Goal: Information Seeking & Learning: Learn about a topic

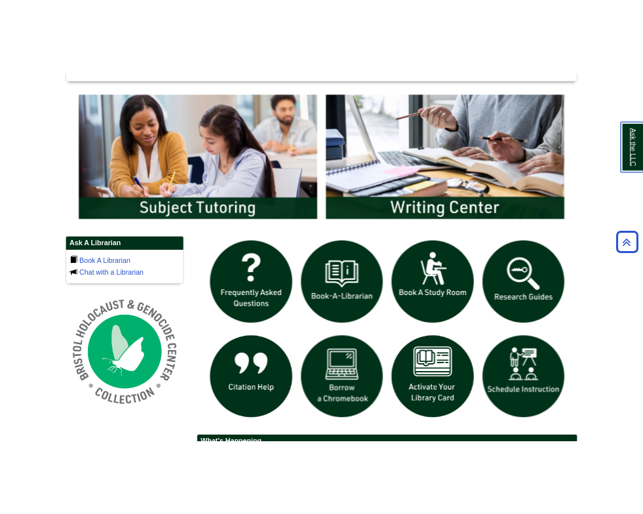
scroll to position [682, 0]
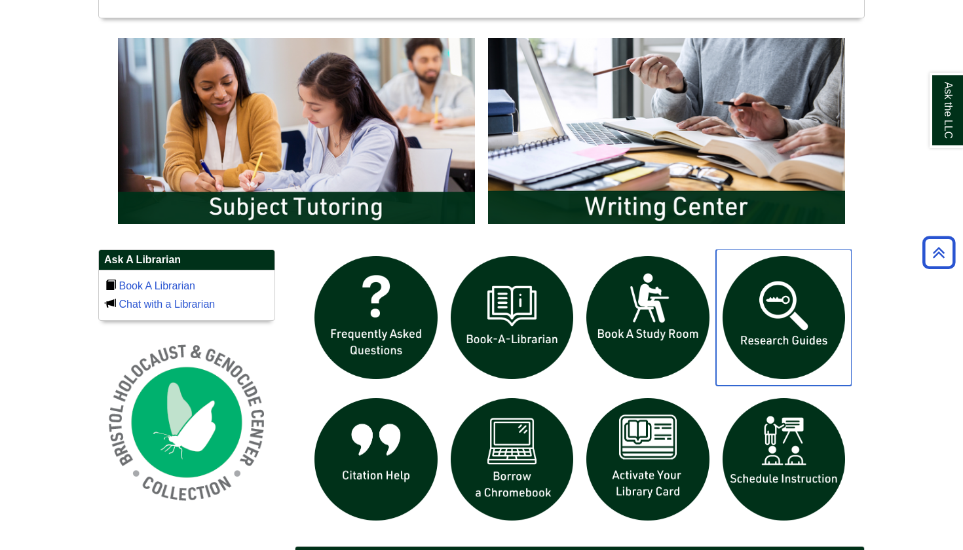
click at [793, 291] on img "slideshow" at bounding box center [784, 318] width 136 height 136
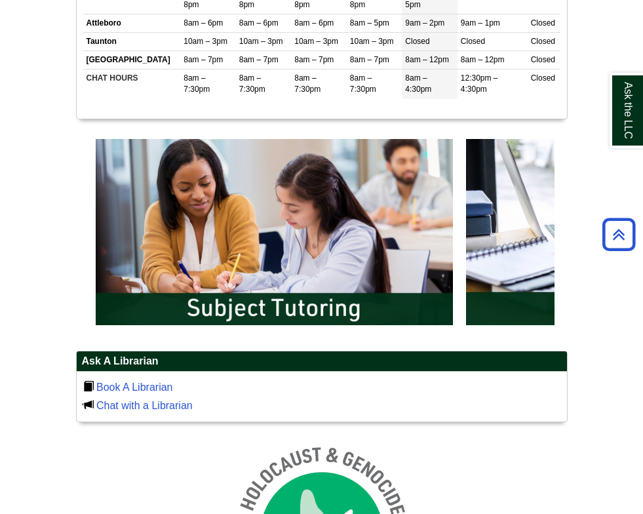
scroll to position [297, 490]
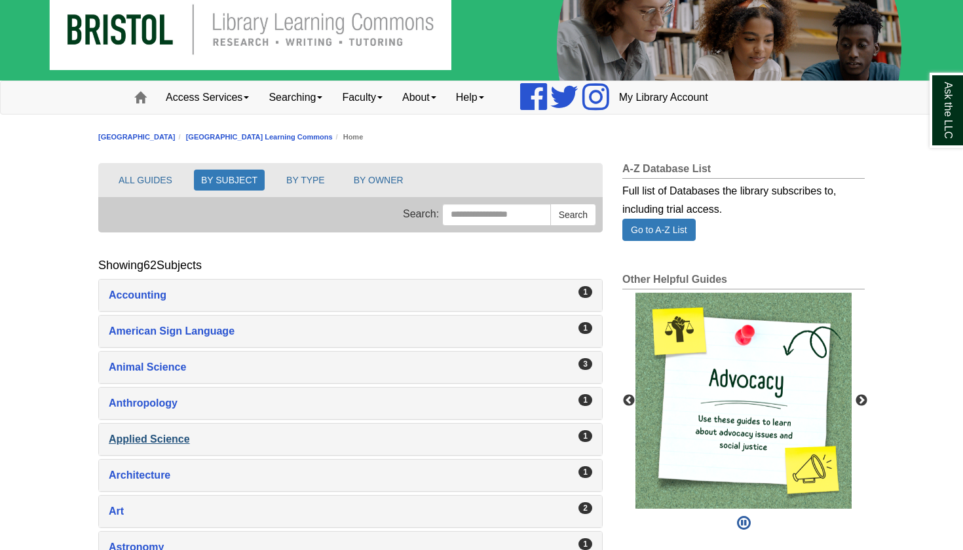
scroll to position [26, 0]
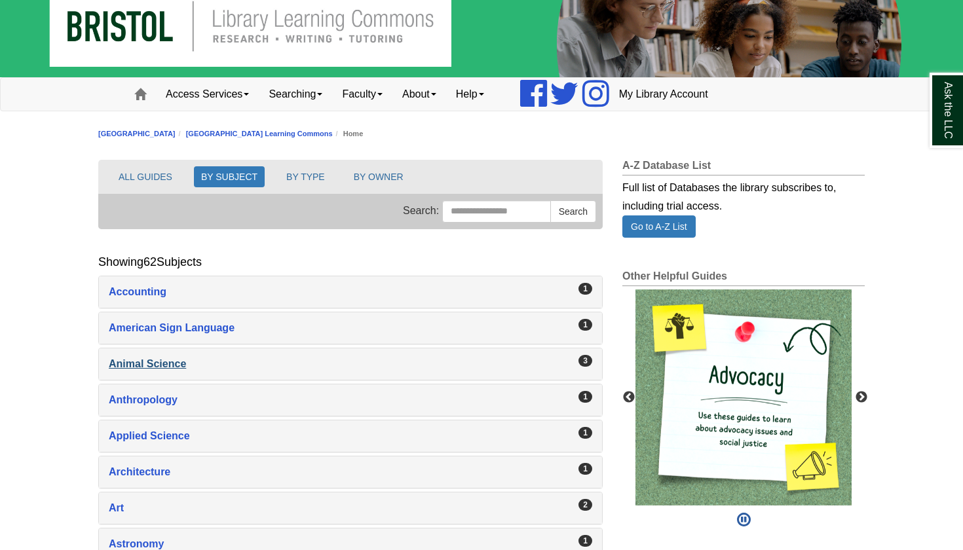
click at [555, 362] on div "Animal Science , 3 guides" at bounding box center [350, 364] width 483 height 18
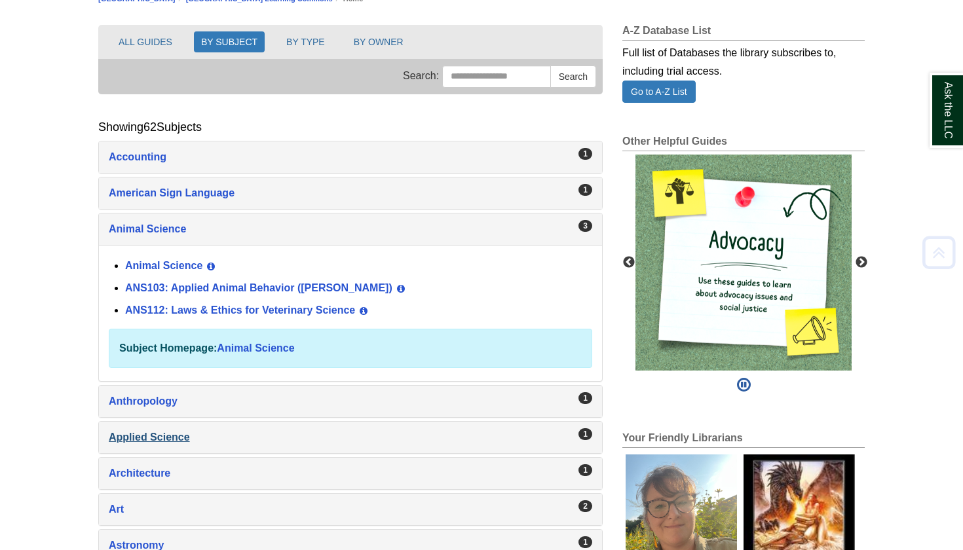
scroll to position [164, 0]
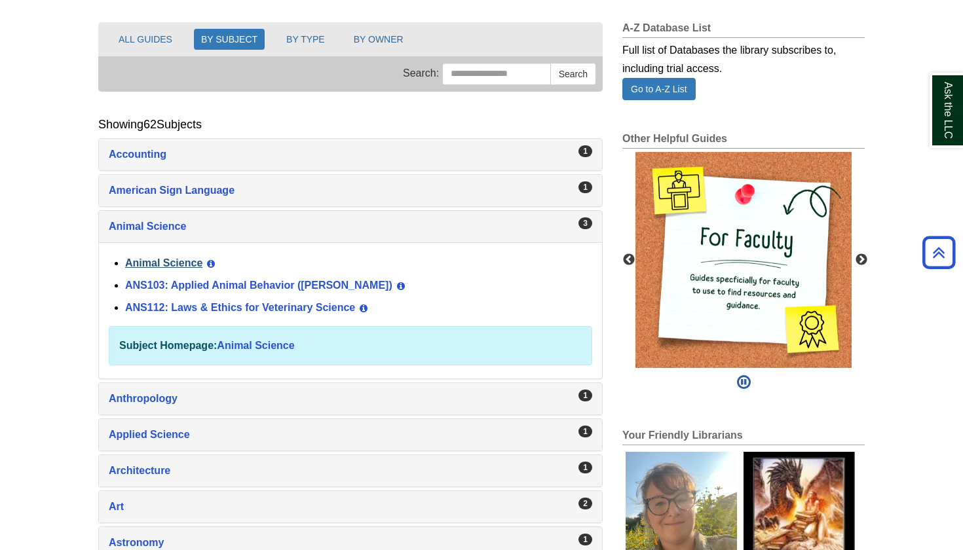
click at [166, 259] on link "Animal Science" at bounding box center [163, 262] width 77 height 11
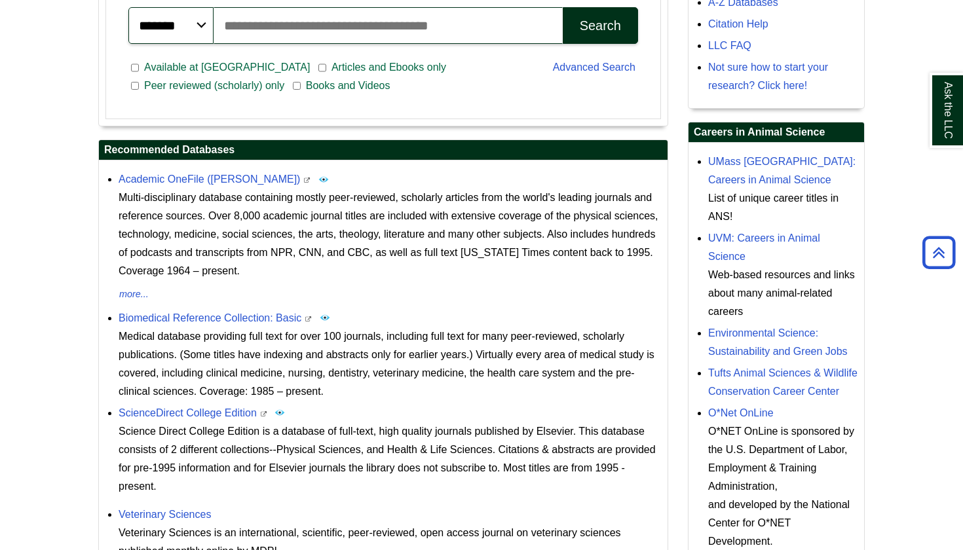
scroll to position [414, 0]
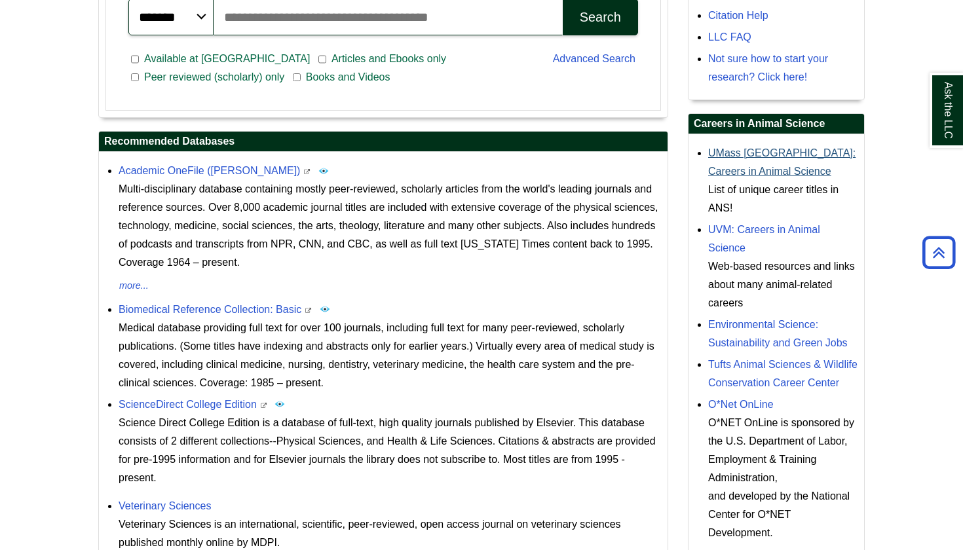
click at [738, 148] on link "UMass [GEOGRAPHIC_DATA]: Careers in Animal Science" at bounding box center [781, 161] width 147 height 29
click at [185, 169] on link "Academic OneFile ([PERSON_NAME])" at bounding box center [209, 170] width 181 height 11
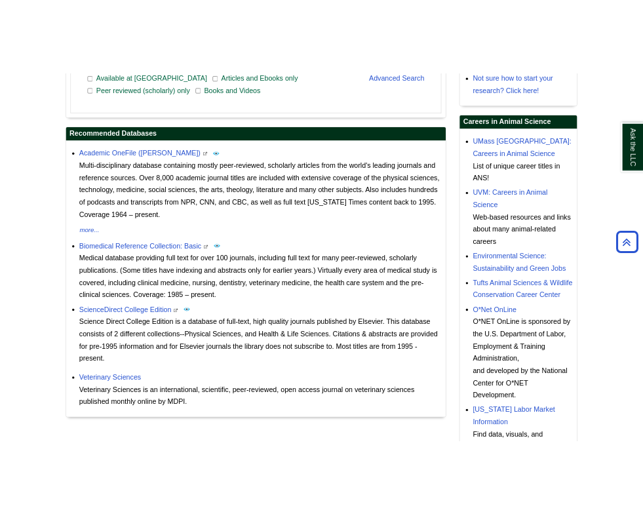
scroll to position [463, 0]
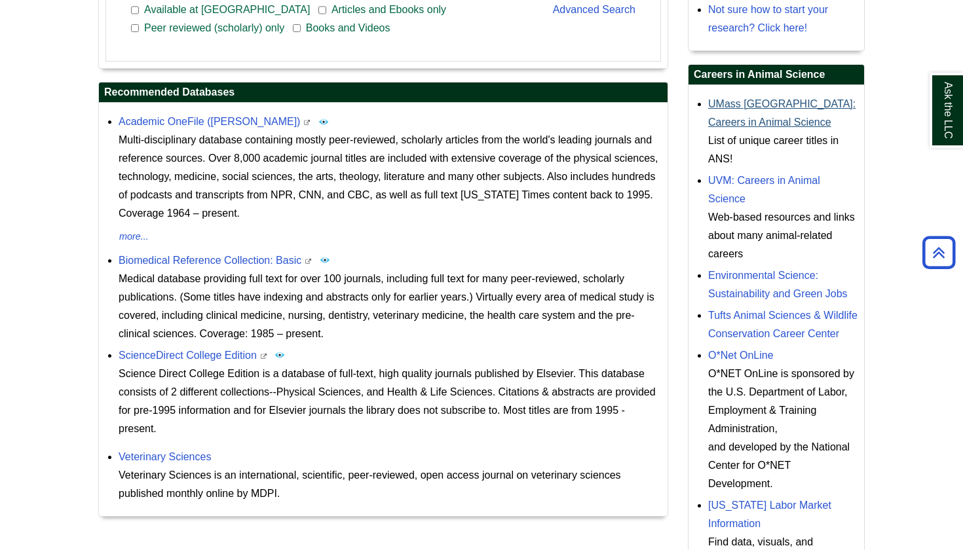
click at [738, 105] on link "UMass [GEOGRAPHIC_DATA]: Careers in Animal Science" at bounding box center [781, 112] width 147 height 29
click at [748, 361] on link "O*Net OnLine" at bounding box center [741, 355] width 66 height 11
